Goal: Task Accomplishment & Management: Use online tool/utility

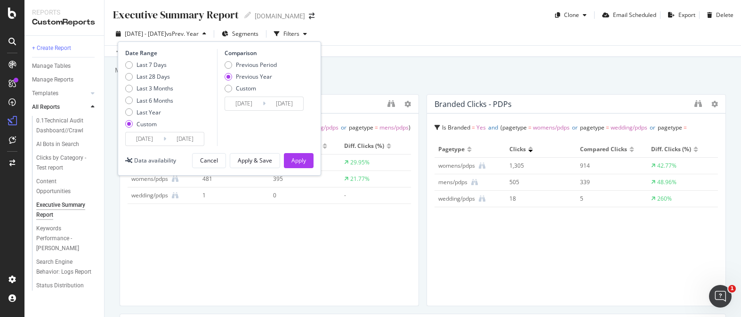
click at [543, 62] on div "Executive Summary Report Executive Summary Report [DOMAIN_NAME] Clone Email Sch…" at bounding box center [423, 158] width 637 height 317
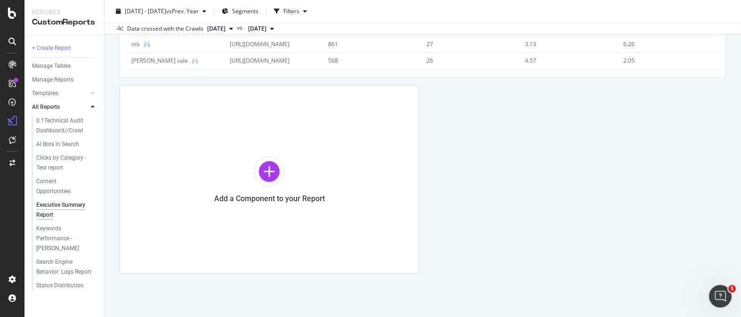
scroll to position [2647, 0]
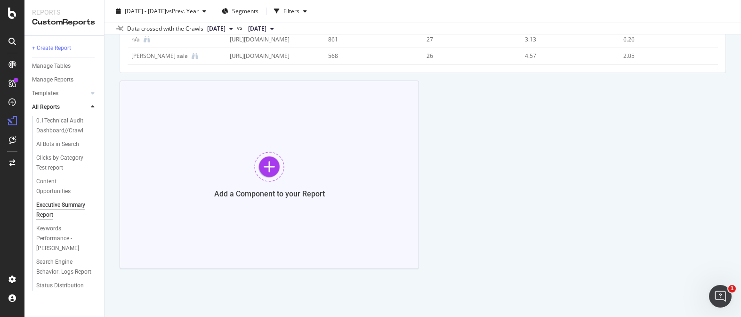
click at [264, 167] on div at bounding box center [269, 167] width 30 height 30
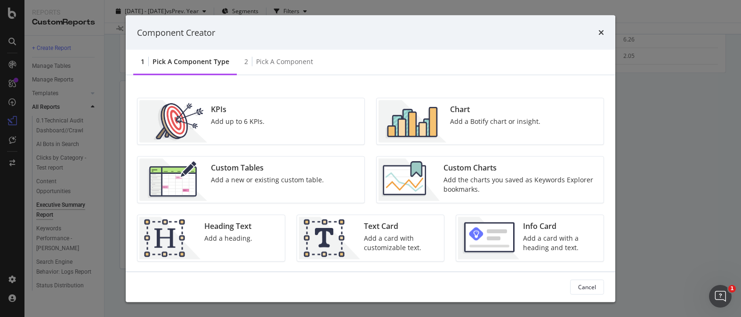
click at [250, 118] on div "Add up to 6 KPIs." at bounding box center [238, 121] width 54 height 9
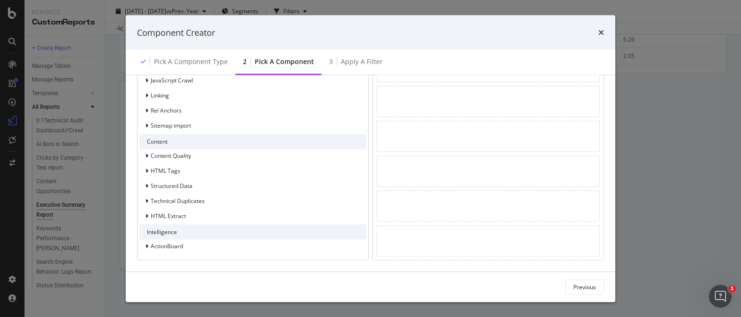
scroll to position [0, 0]
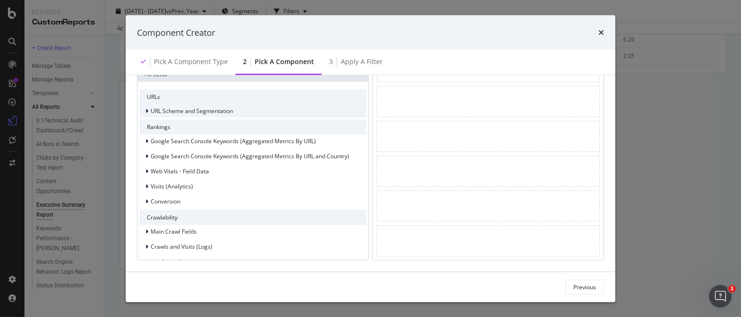
click at [202, 112] on span "URL Scheme and Segmentation" at bounding box center [192, 111] width 82 height 8
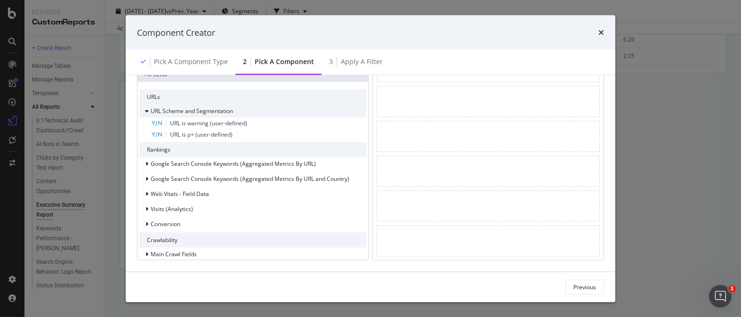
click at [203, 112] on span "URL Scheme and Segmentation" at bounding box center [192, 111] width 82 height 8
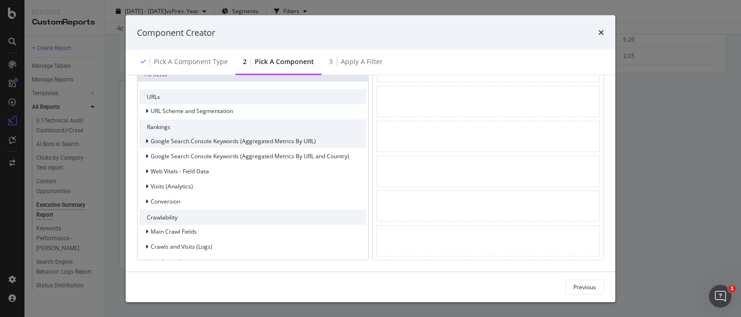
click at [225, 145] on div "Google Search Console Keywords (Aggregated Metrics By URL)" at bounding box center [227, 140] width 177 height 9
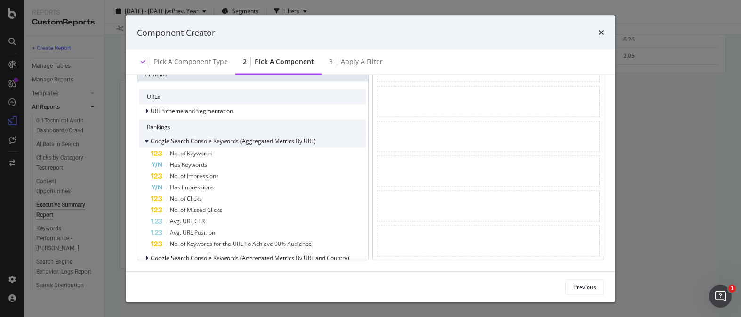
click at [230, 141] on span "Google Search Console Keywords (Aggregated Metrics By URL)" at bounding box center [233, 141] width 165 height 8
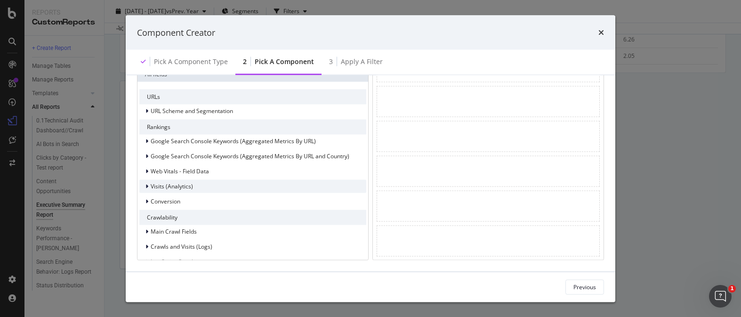
click at [226, 181] on div "Visits (Analytics)" at bounding box center [252, 185] width 227 height 13
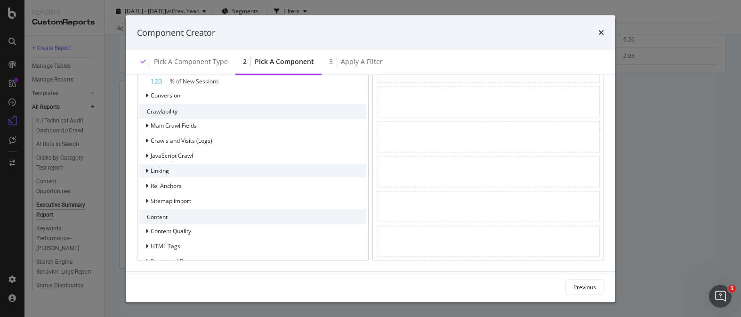
scroll to position [265, 0]
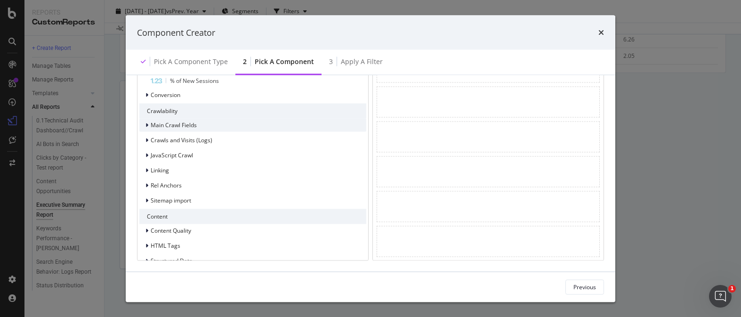
click at [197, 128] on div "Main Crawl Fields" at bounding box center [252, 124] width 227 height 13
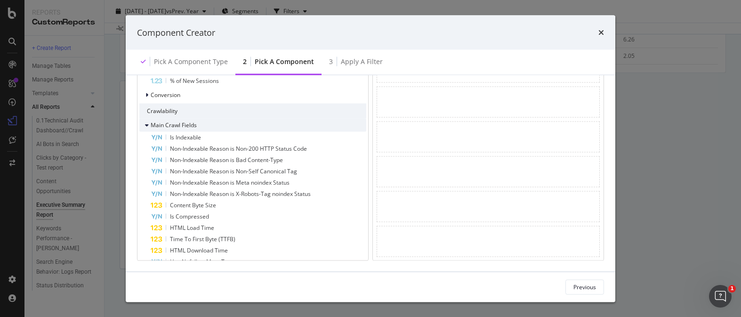
click at [197, 122] on div "Main Crawl Fields" at bounding box center [252, 124] width 227 height 13
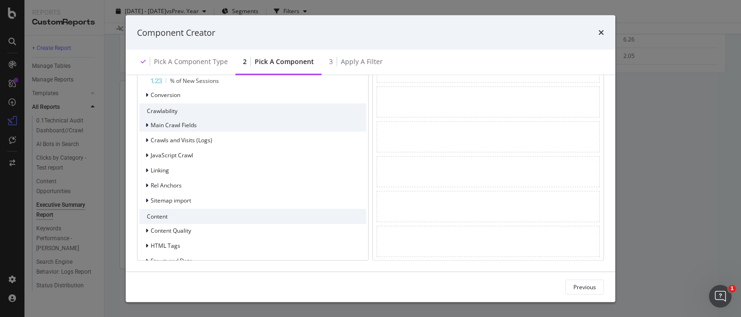
click at [196, 126] on div "Main Crawl Fields" at bounding box center [252, 124] width 227 height 13
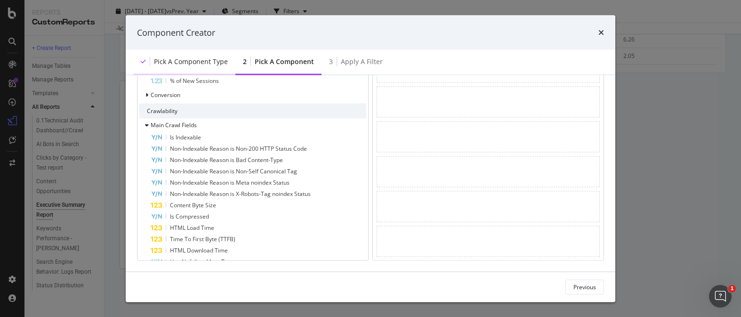
click at [216, 63] on div "Pick a Component type" at bounding box center [191, 61] width 74 height 9
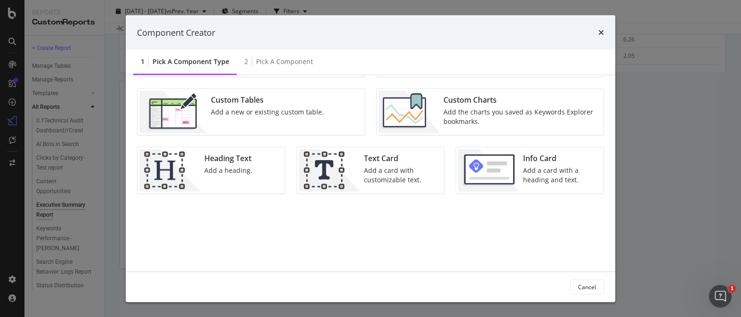
click at [440, 107] on div "Custom Charts Add the charts you saved as Keywords Explorer bookmarks." at bounding box center [521, 112] width 162 height 42
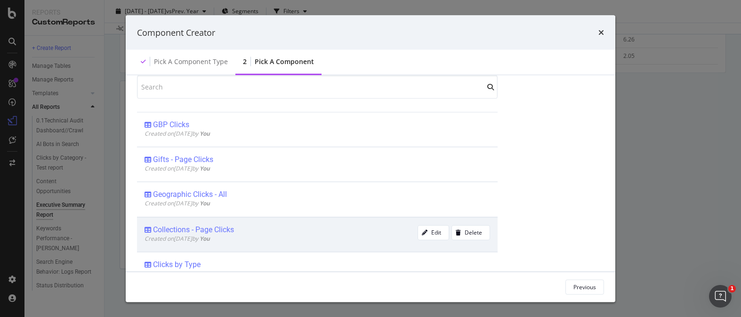
scroll to position [61, 0]
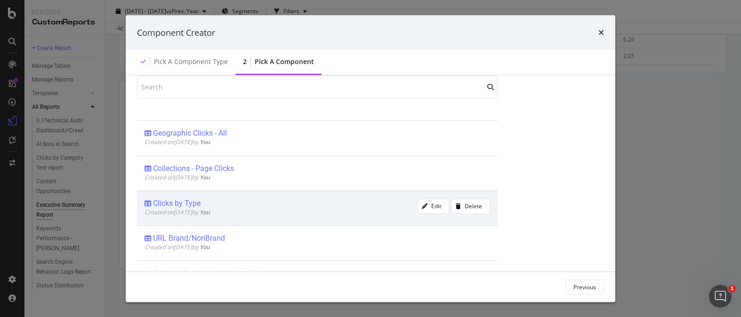
click at [258, 208] on div "Created on [DATE] by You" at bounding box center [281, 212] width 273 height 8
click at [574, 283] on div "Add Component" at bounding box center [575, 287] width 42 height 8
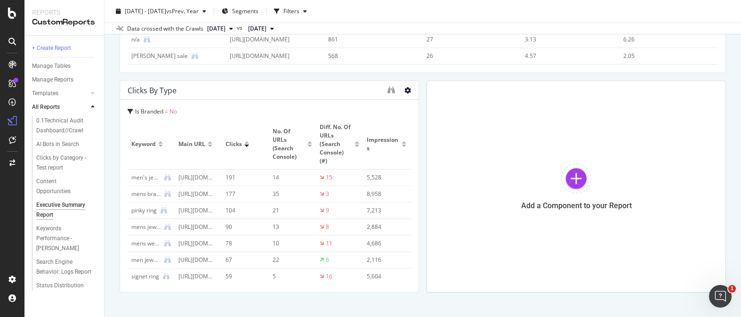
click at [407, 92] on icon at bounding box center [407, 90] width 7 height 7
drag, startPoint x: 426, startPoint y: 105, endPoint x: 440, endPoint y: 133, distance: 31.6
click at [425, 105] on div "Delete" at bounding box center [429, 105] width 48 height 14
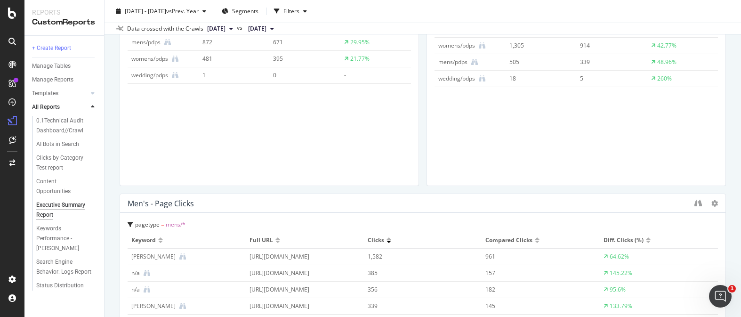
scroll to position [0, 0]
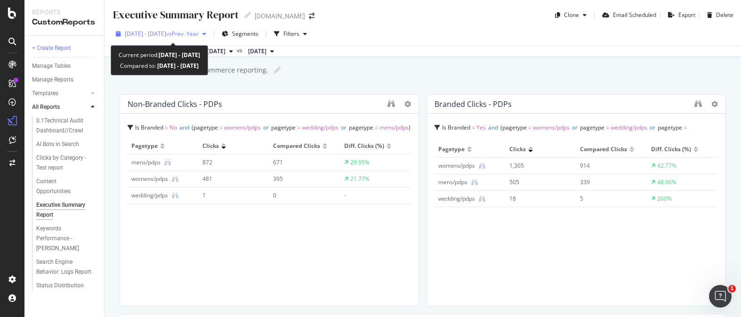
click at [199, 36] on span "vs Prev. Year" at bounding box center [182, 34] width 32 height 8
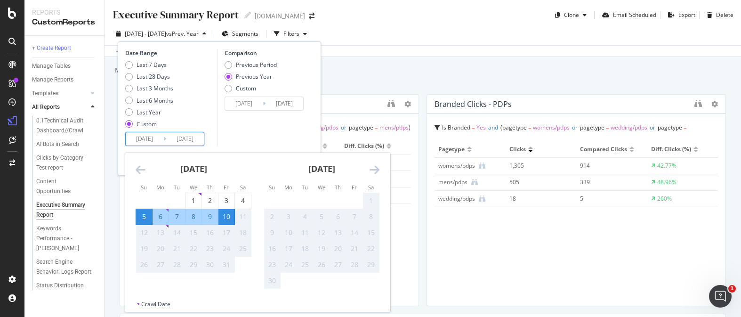
click at [194, 140] on input "[DATE]" at bounding box center [185, 138] width 38 height 13
click at [239, 216] on div "11" at bounding box center [243, 216] width 16 height 9
drag, startPoint x: 197, startPoint y: 138, endPoint x: 203, endPoint y: 138, distance: 6.1
click at [203, 138] on input "[DATE]" at bounding box center [185, 138] width 38 height 13
click at [226, 139] on div "Comparison Previous Period Previous Year Custom [DATE] Navigate forward to inte…" at bounding box center [261, 97] width 89 height 97
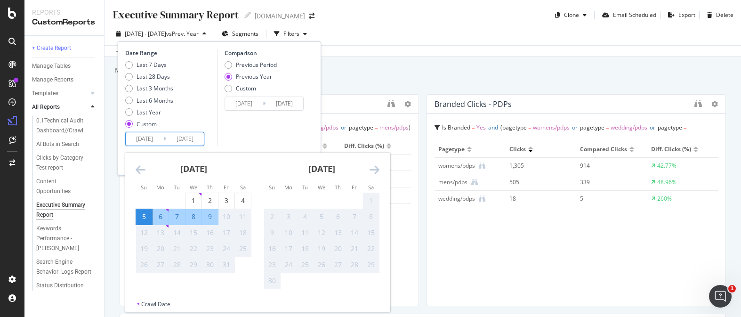
type input "[DATE]"
click at [201, 137] on input "[DATE]" at bounding box center [185, 138] width 38 height 13
click at [250, 140] on div "Comparison Previous Period Previous Year Custom [DATE] Navigate forward to inte…" at bounding box center [261, 97] width 89 height 97
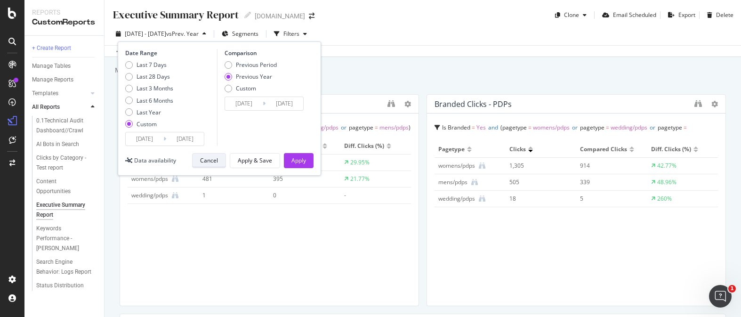
click at [222, 162] on button "Cancel" at bounding box center [209, 160] width 34 height 15
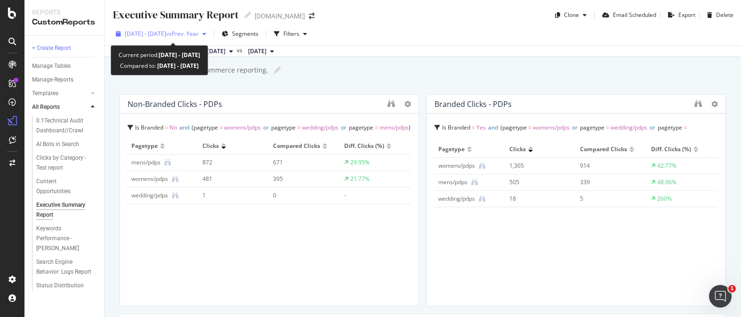
click at [185, 40] on div "[DATE] - [DATE] vs Prev. Year" at bounding box center [161, 34] width 98 height 14
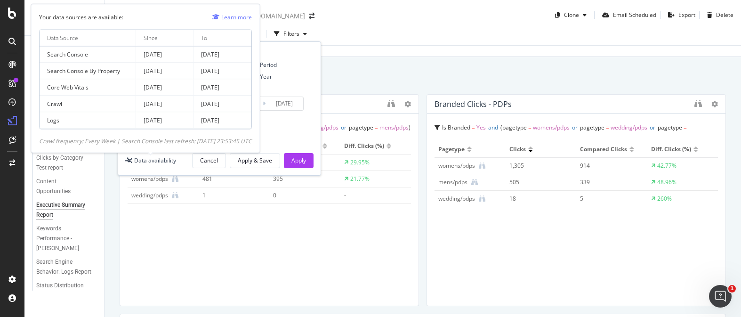
click at [168, 160] on div "Data availability" at bounding box center [155, 160] width 42 height 8
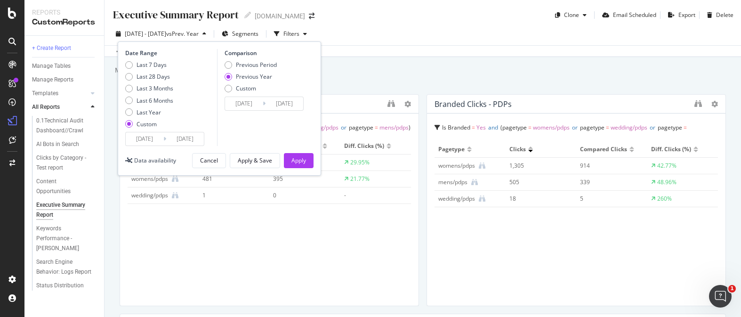
click at [447, 59] on div "Executive Summary Report Executive Summary Report [DOMAIN_NAME] Clone Email Sch…" at bounding box center [423, 158] width 637 height 317
